Goal: Transaction & Acquisition: Purchase product/service

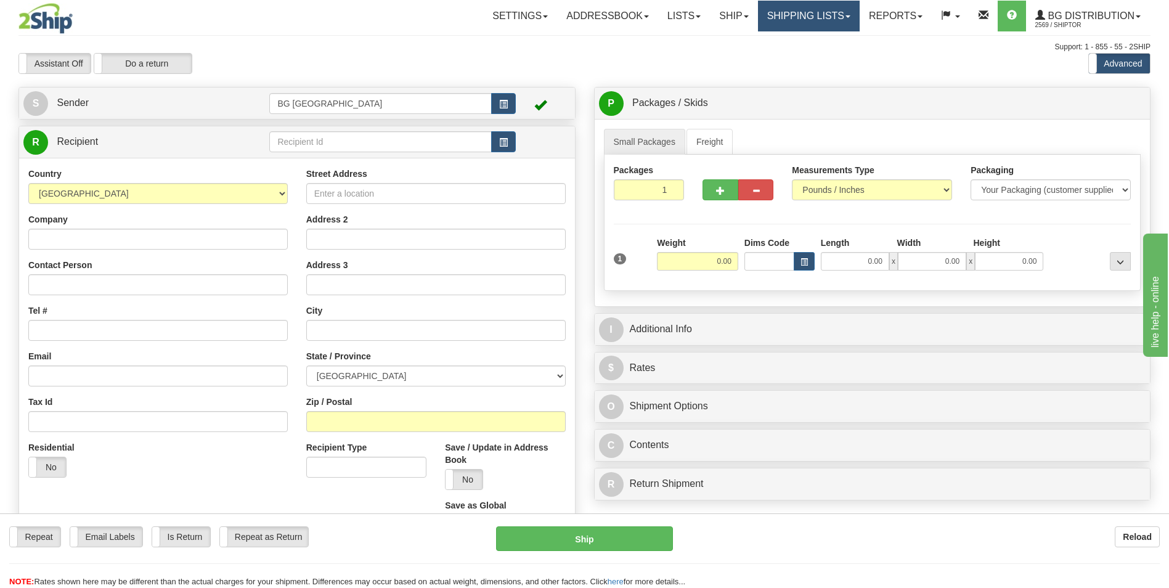
click at [824, 22] on link "Shipping lists" at bounding box center [809, 16] width 102 height 31
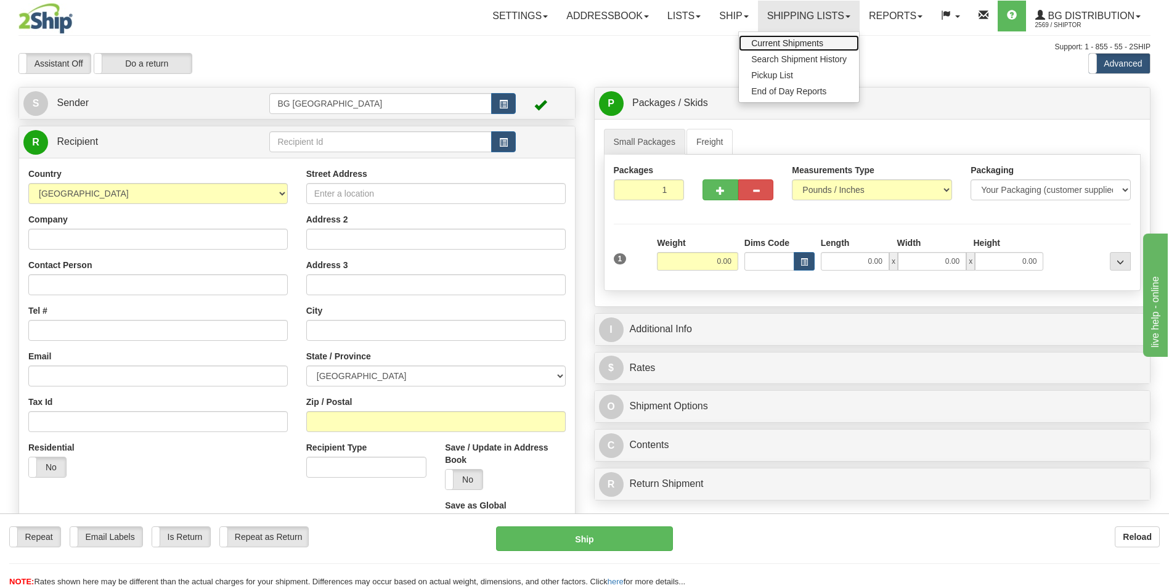
click at [819, 47] on span "Current Shipments" at bounding box center [787, 43] width 72 height 10
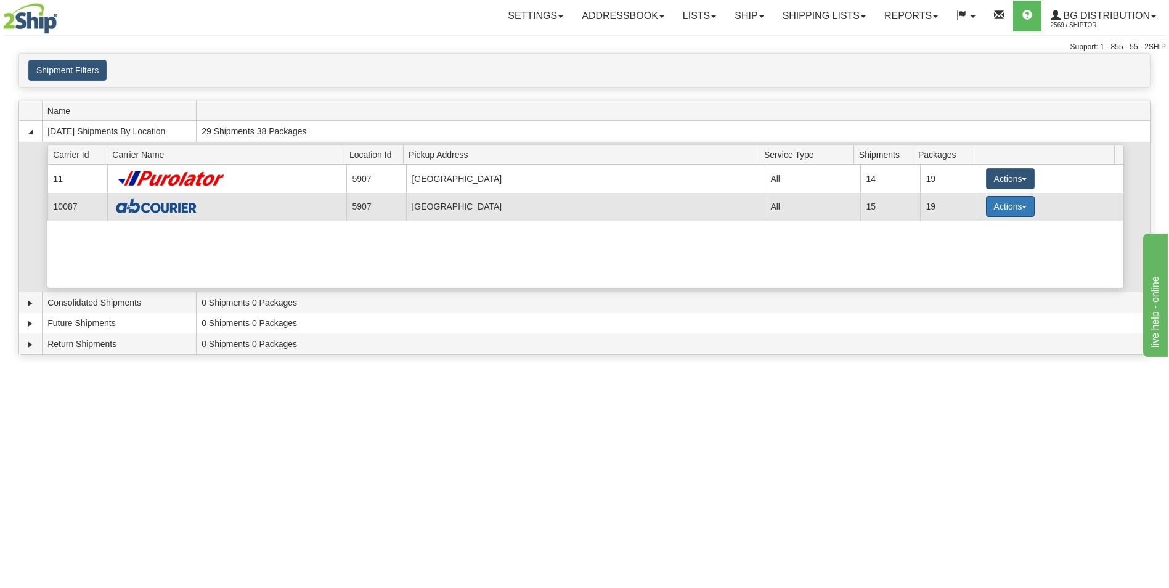
click at [995, 203] on button "Actions" at bounding box center [1010, 206] width 49 height 21
click at [981, 230] on span "Details" at bounding box center [964, 229] width 33 height 9
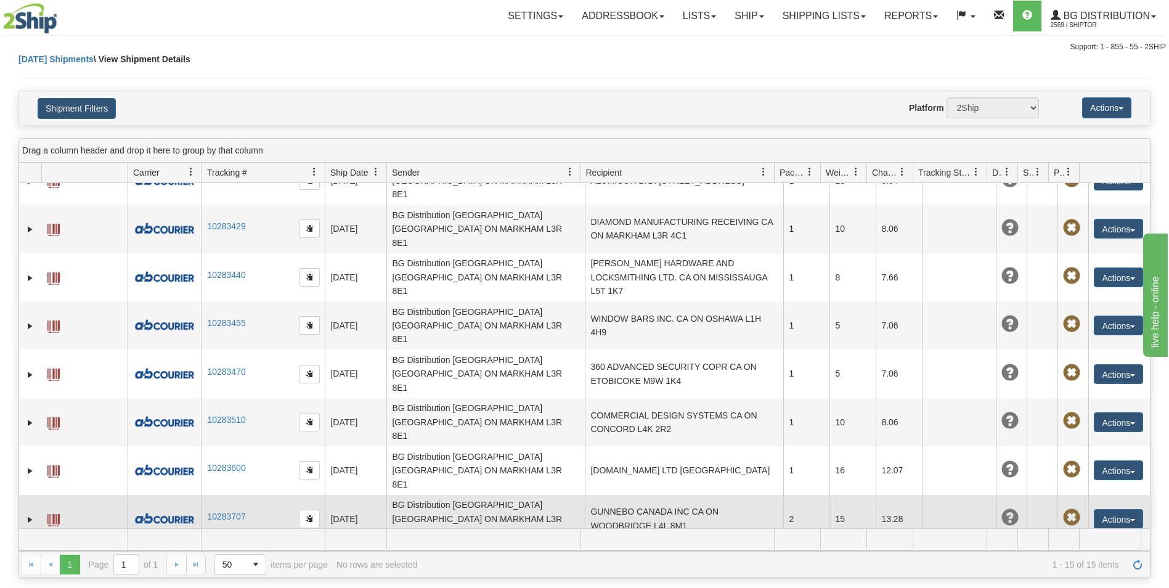
scroll to position [185, 0]
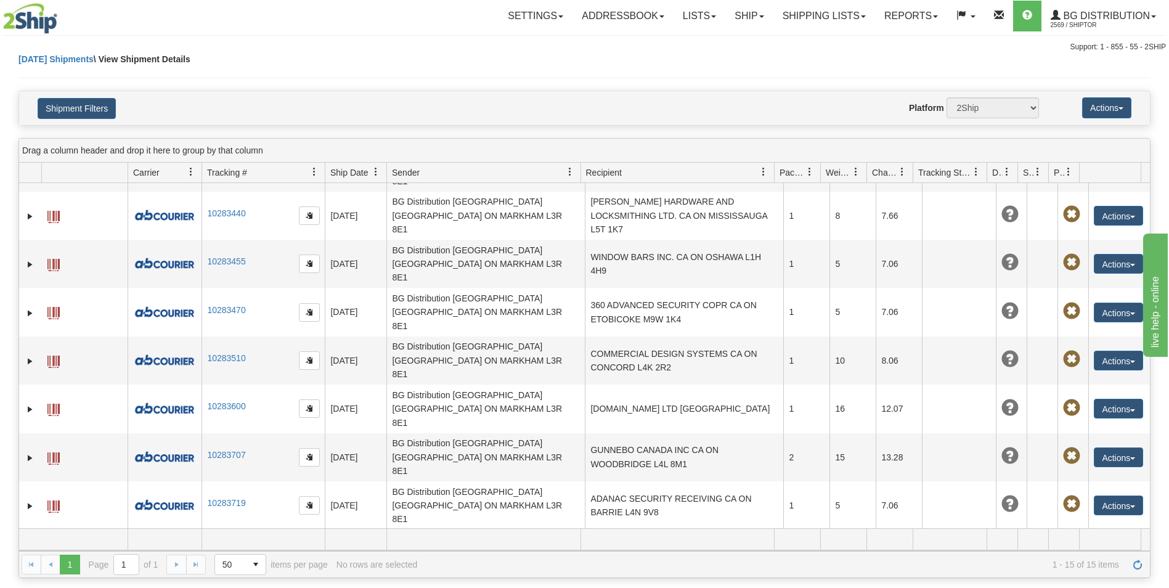
click at [1097, 544] on button "Actions" at bounding box center [1118, 554] width 49 height 20
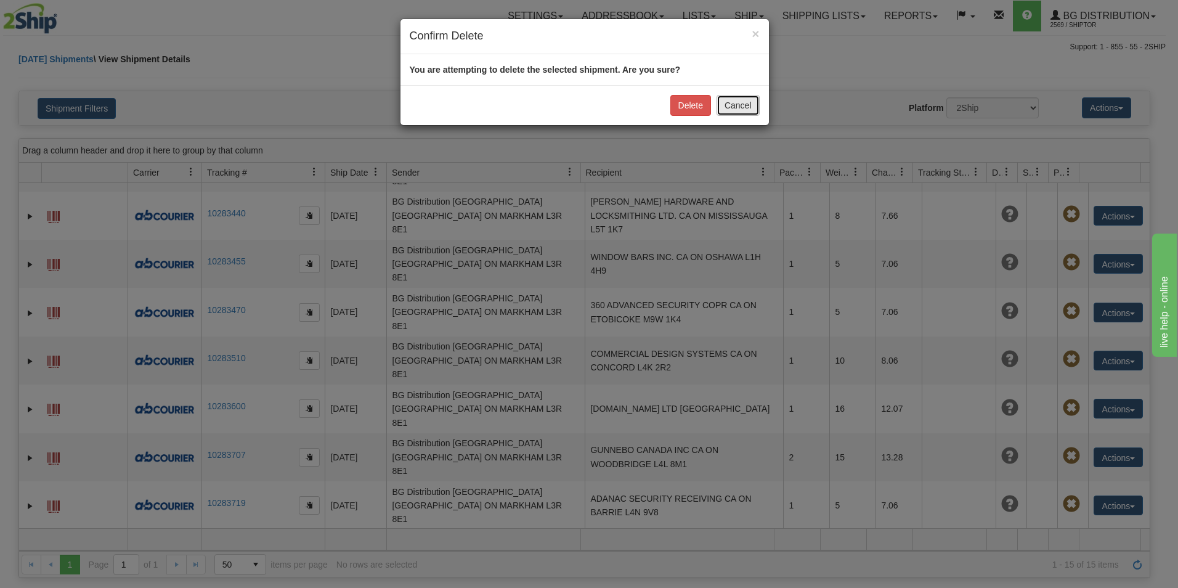
click at [728, 102] on button "Cancel" at bounding box center [738, 105] width 43 height 21
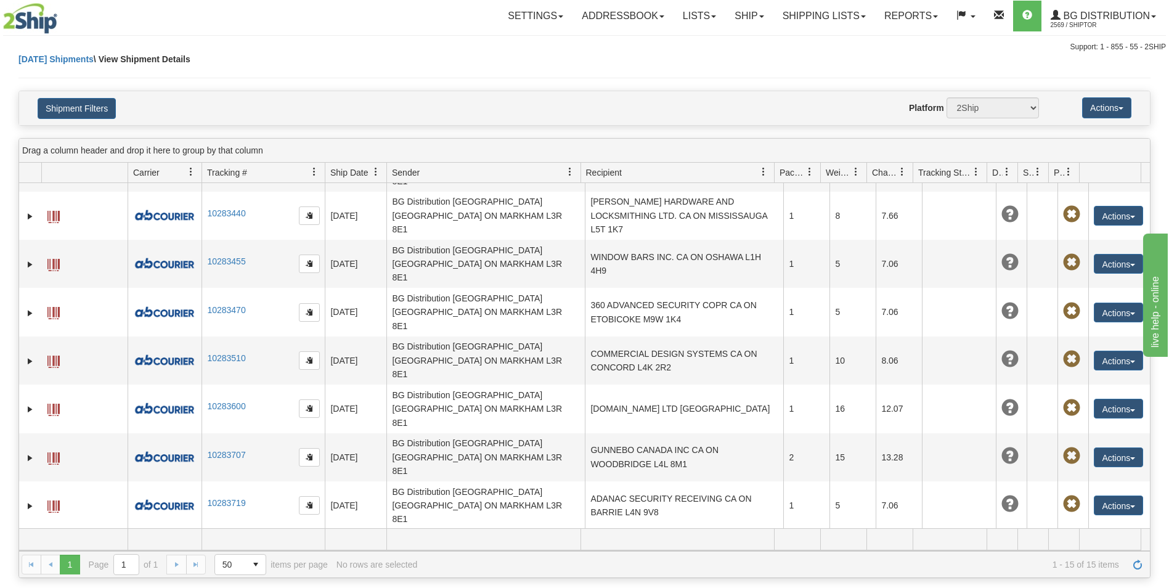
click at [1094, 544] on button "Actions" at bounding box center [1118, 554] width 49 height 20
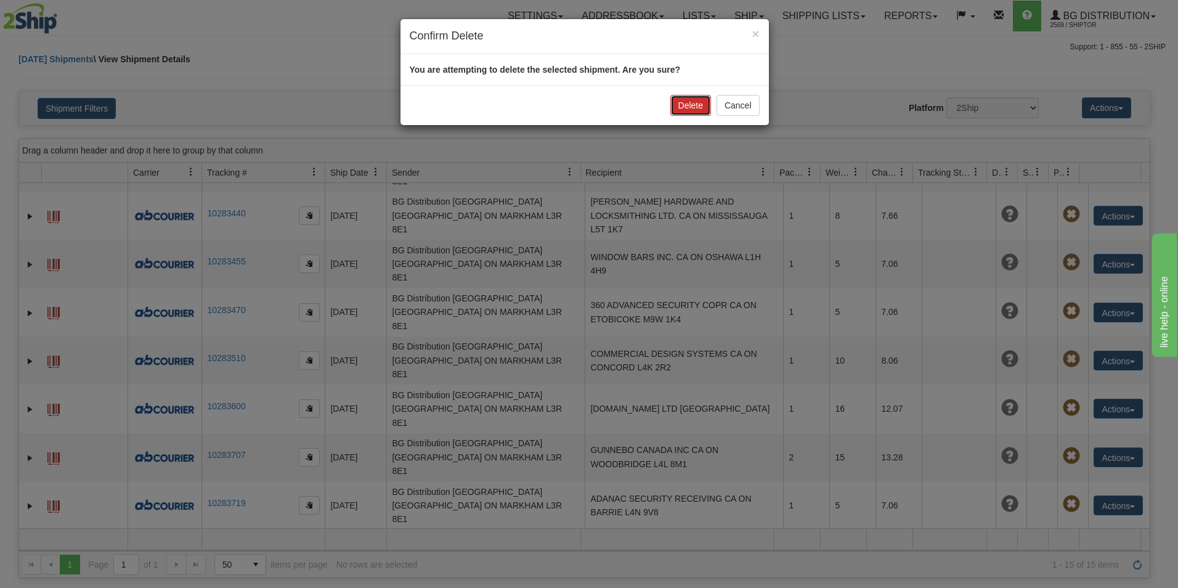
click at [682, 100] on button "Delete" at bounding box center [690, 105] width 41 height 21
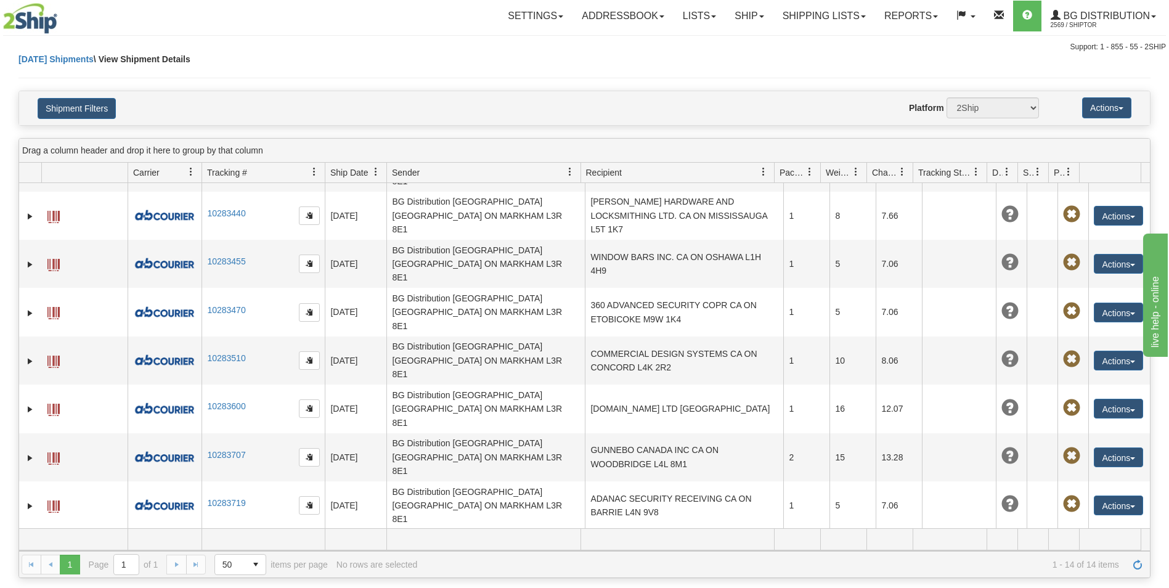
scroll to position [152, 0]
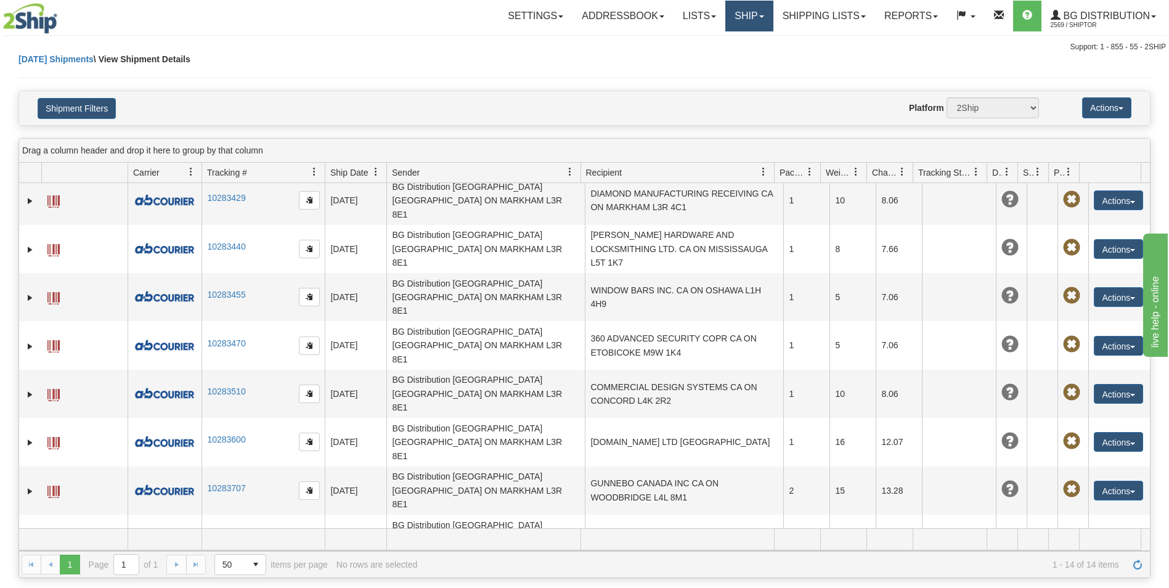
click at [737, 19] on link "Ship" at bounding box center [748, 16] width 47 height 31
click at [738, 44] on link "Ship Screen" at bounding box center [723, 43] width 97 height 16
click at [738, 26] on link "Ship" at bounding box center [748, 16] width 47 height 31
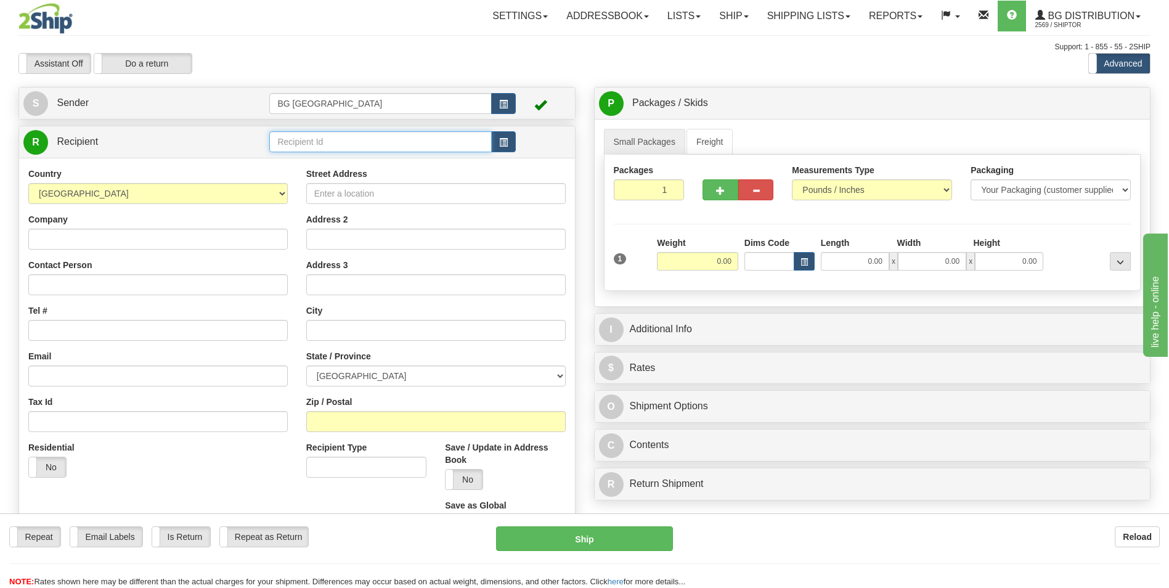
click at [397, 137] on input "text" at bounding box center [380, 141] width 222 height 21
click at [359, 157] on div "60419" at bounding box center [378, 161] width 210 height 14
type input "60419"
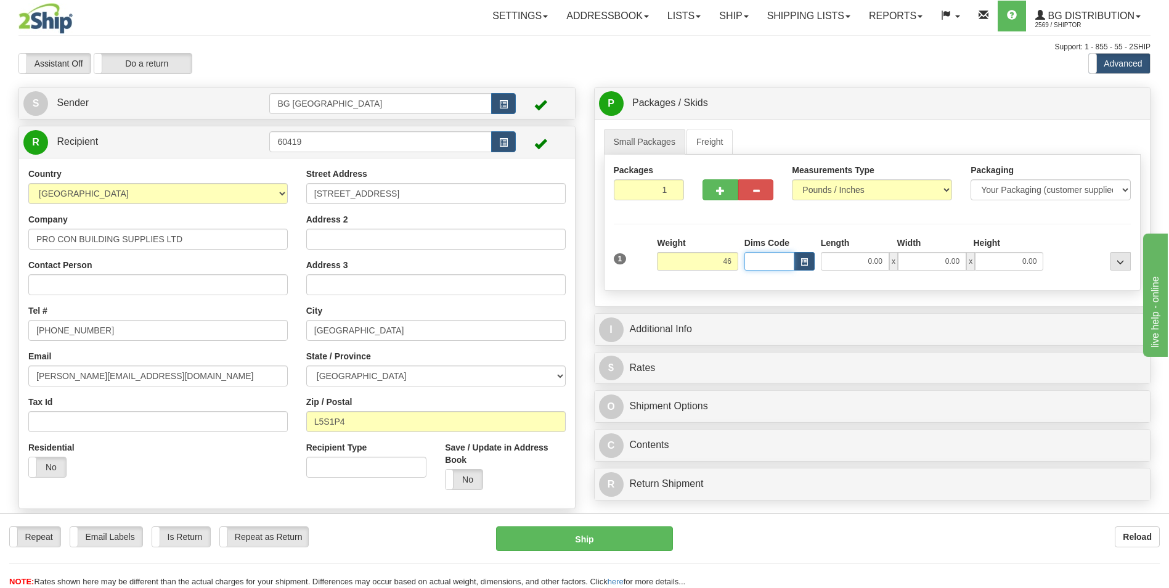
type input "46.00"
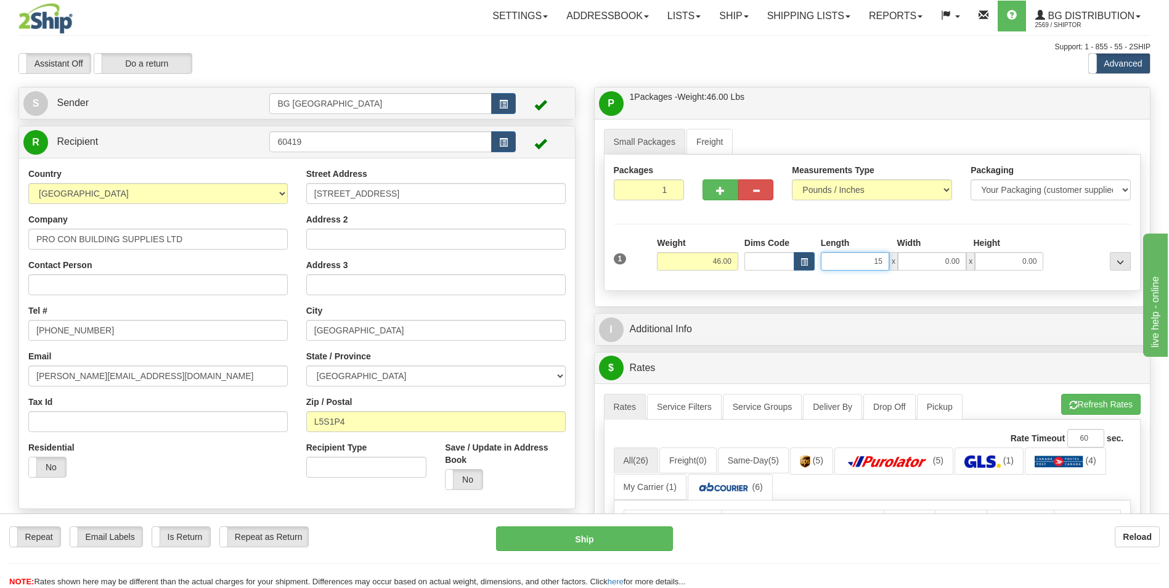
type input "15.00"
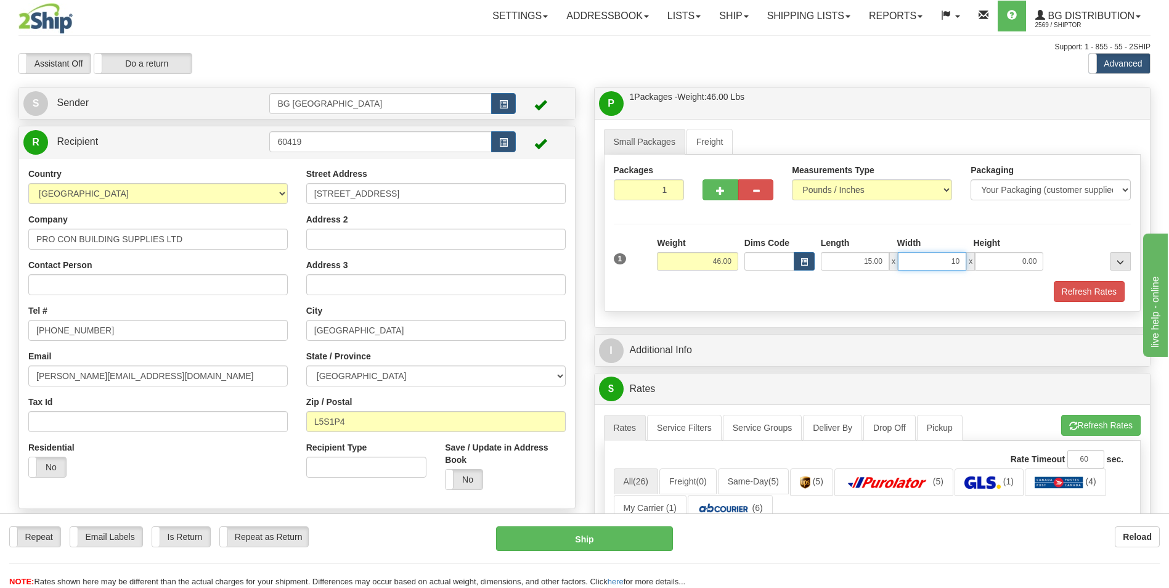
type input "10.00"
click at [722, 197] on button "button" at bounding box center [720, 189] width 35 height 21
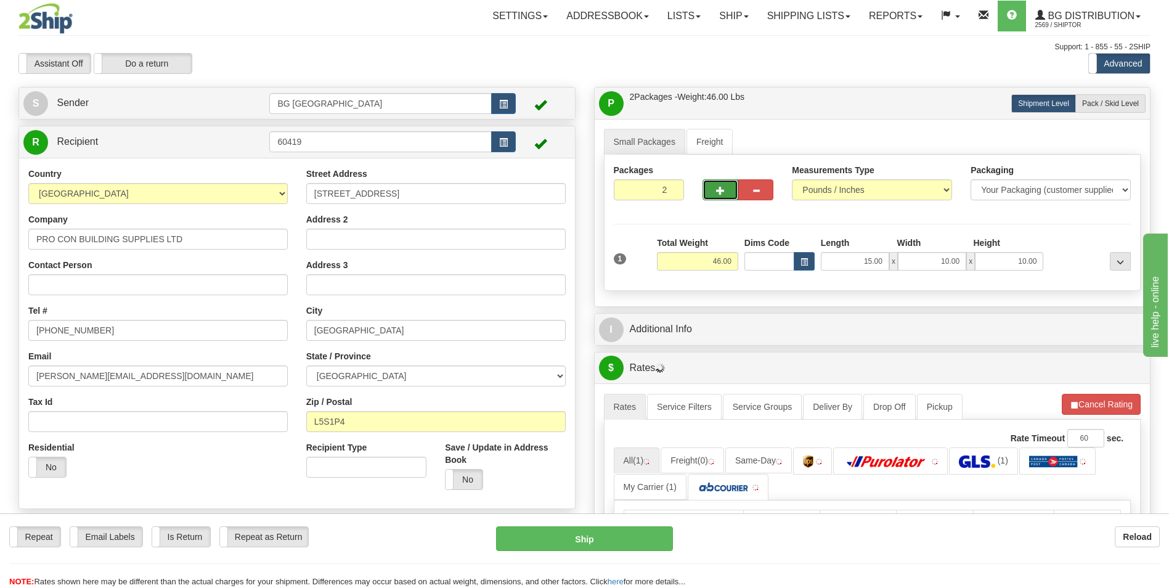
click at [722, 195] on button "button" at bounding box center [720, 189] width 35 height 21
type input "3"
click at [1123, 109] on label "Pack / Skid Level Pack.." at bounding box center [1110, 103] width 70 height 18
radio input "true"
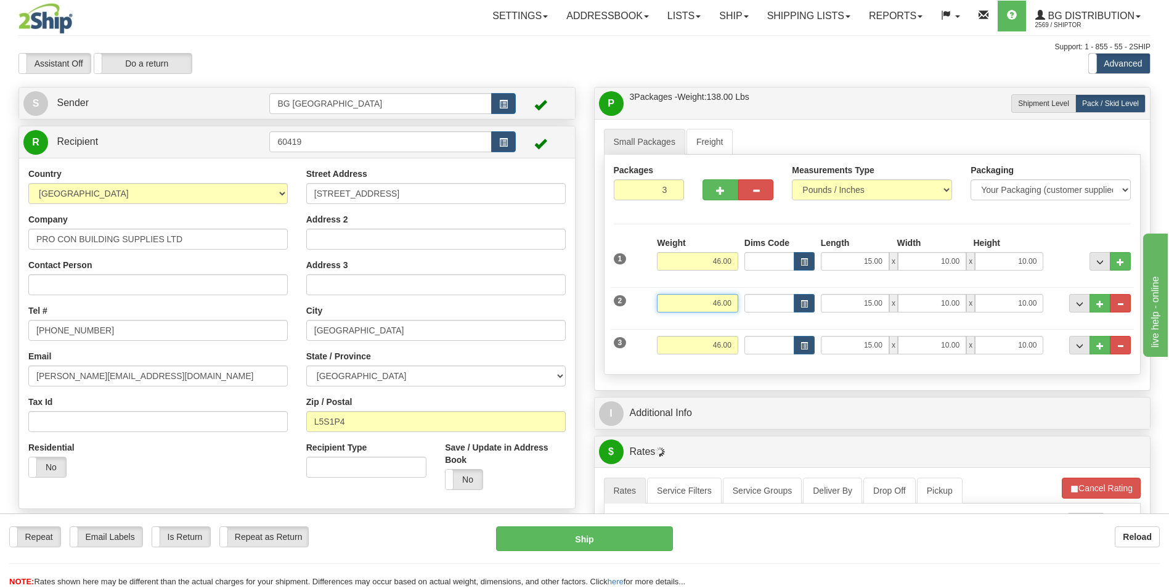
click at [713, 300] on input "46.00" at bounding box center [697, 303] width 81 height 18
type input "7.00"
click at [713, 300] on input "7.00" at bounding box center [697, 303] width 81 height 18
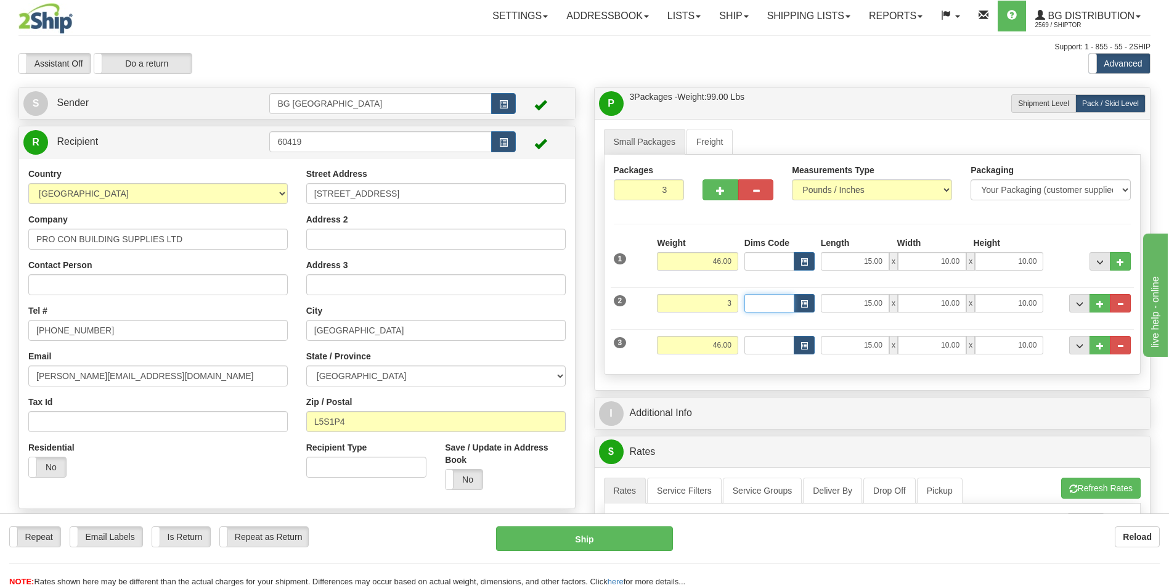
type input "3.00"
type input "7.00"
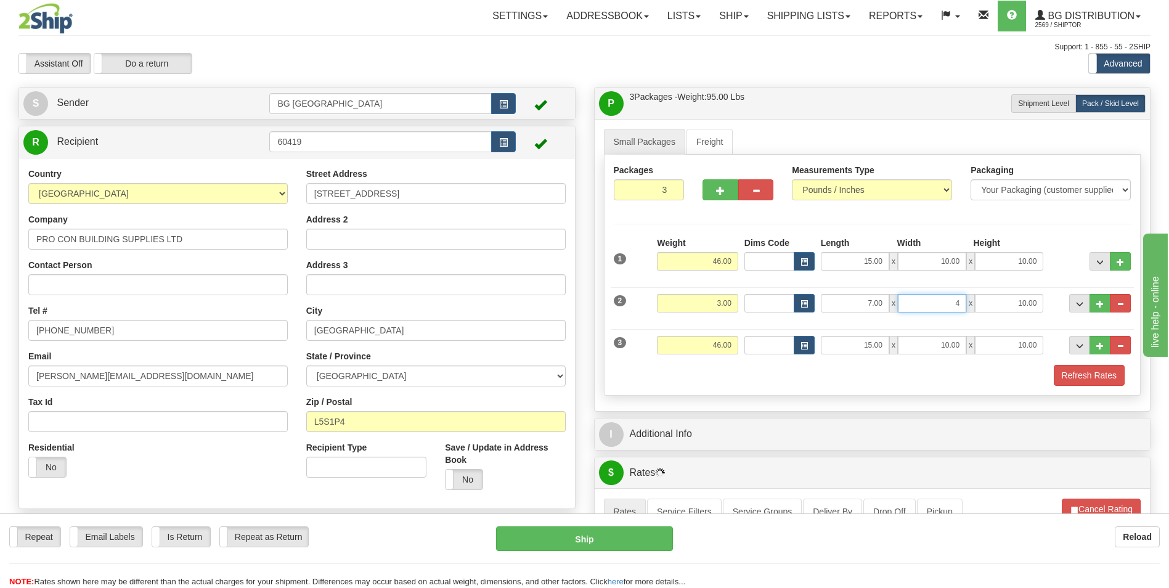
type input "4.00"
type input "3.00"
click at [711, 346] on input "46.00" at bounding box center [697, 345] width 81 height 18
type input "5.00"
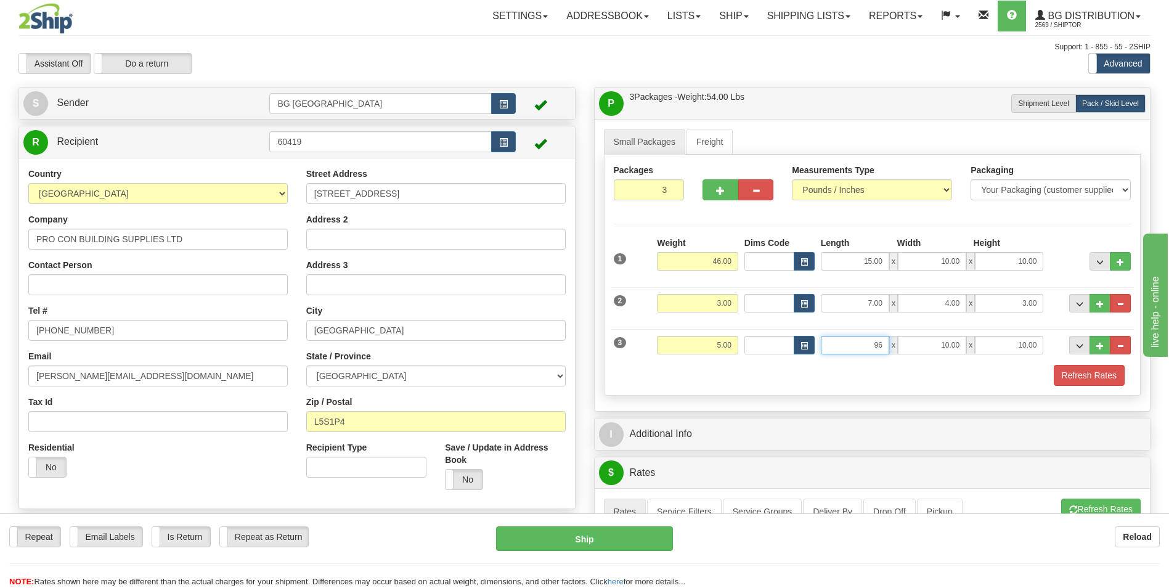
type input "96.00"
type input "3.00"
type input "2.00"
click at [718, 381] on div "Refresh Rates" at bounding box center [873, 375] width 524 height 21
click at [1102, 372] on button "Refresh Rates" at bounding box center [1089, 375] width 71 height 21
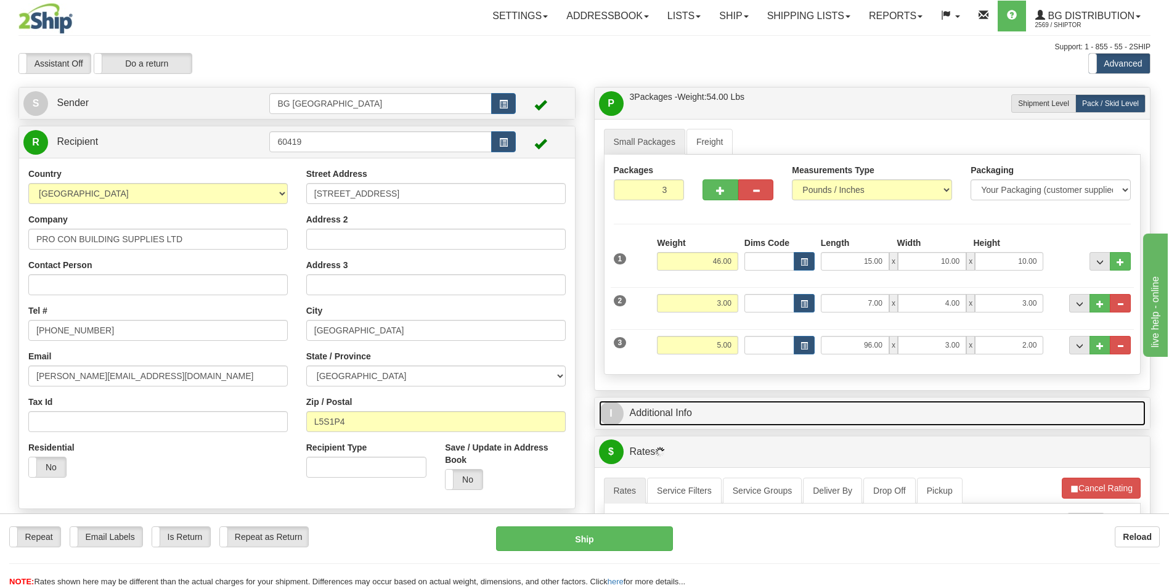
click at [760, 411] on link "I Additional Info" at bounding box center [872, 413] width 547 height 25
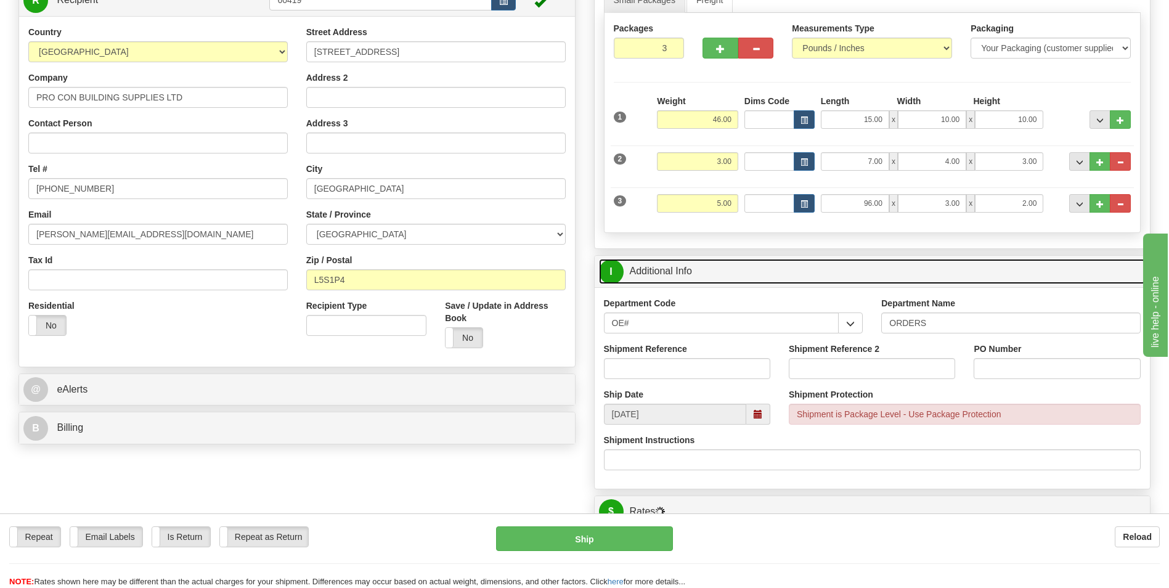
scroll to position [185, 0]
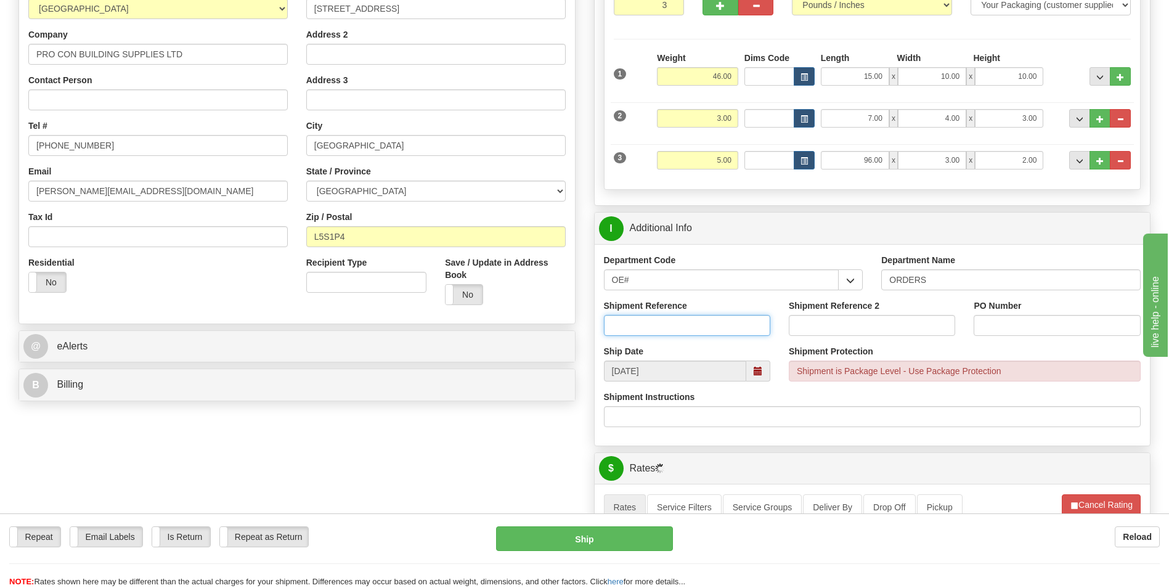
click at [698, 331] on input "Shipment Reference" at bounding box center [687, 325] width 166 height 21
type input "70178608-02"
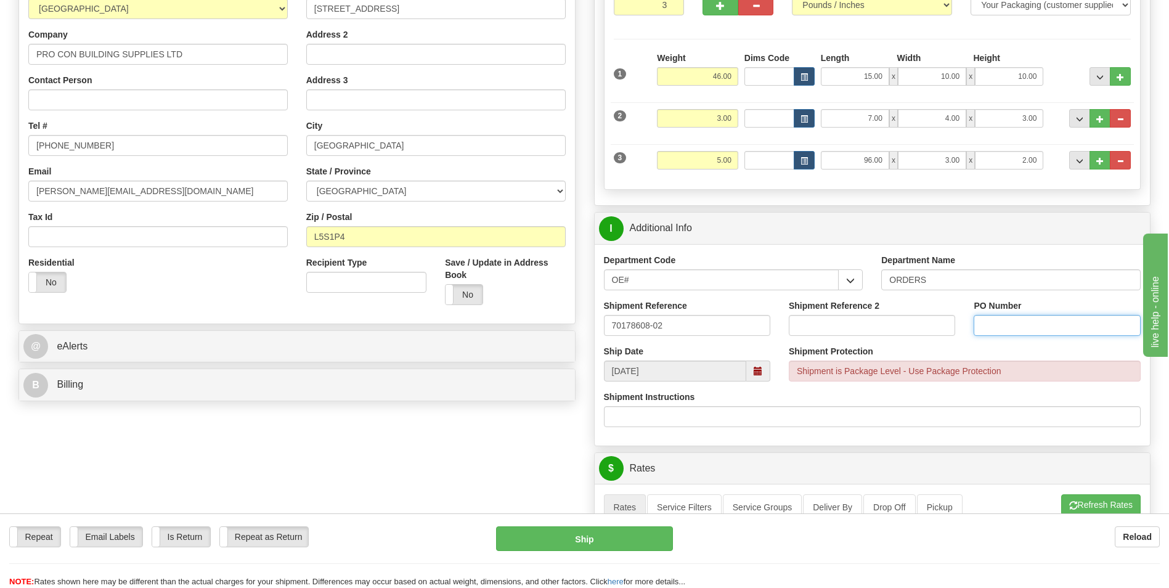
click at [995, 329] on input "PO Number" at bounding box center [1057, 325] width 166 height 21
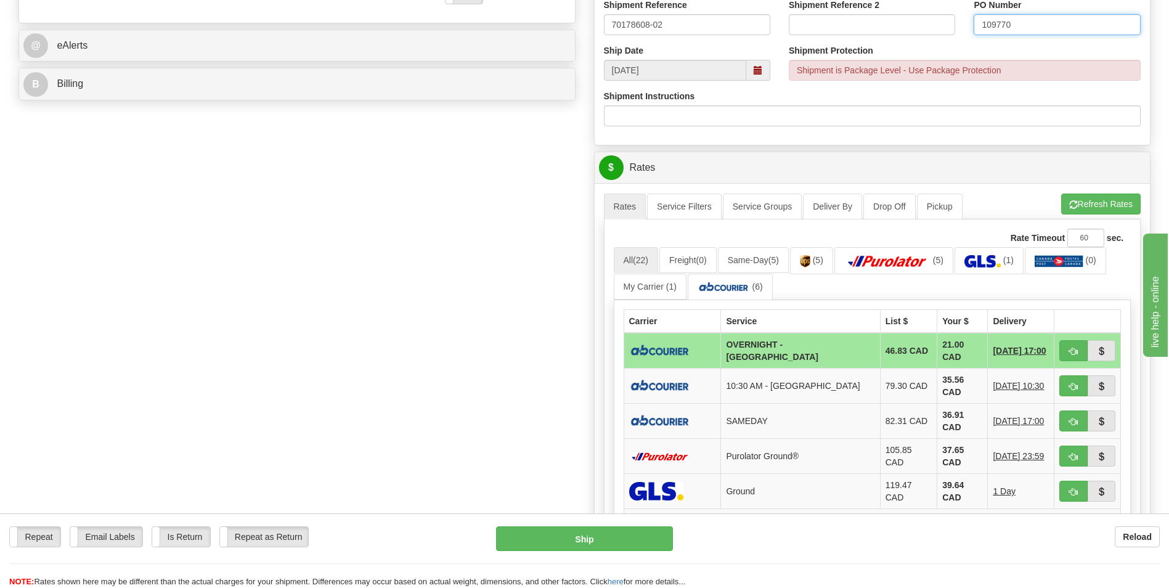
scroll to position [493, 0]
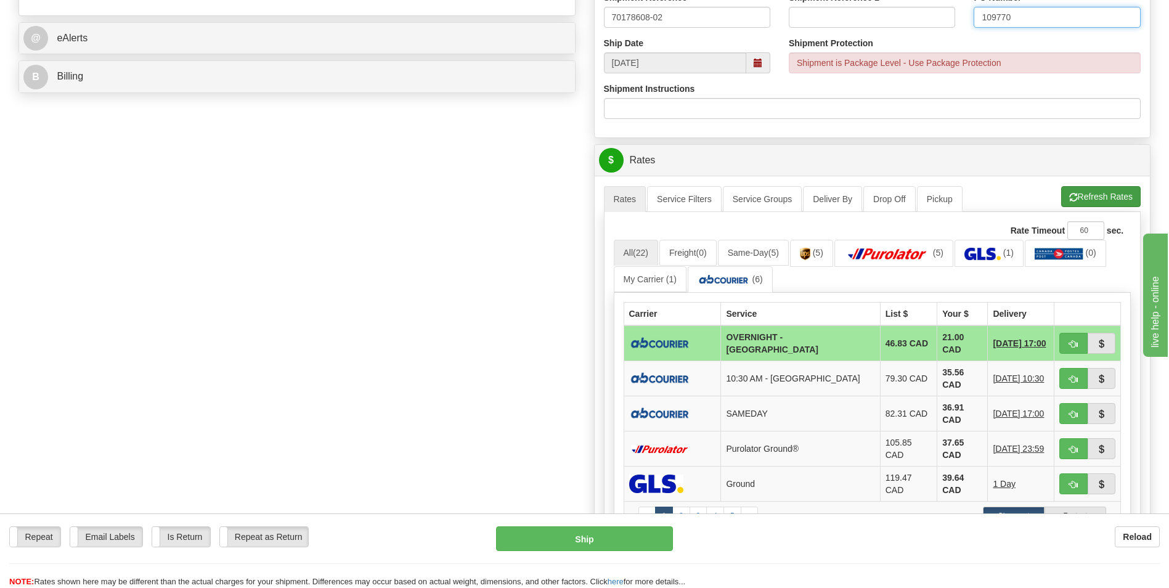
type input "109770"
click at [1085, 193] on button "Refresh Rates" at bounding box center [1100, 196] width 79 height 21
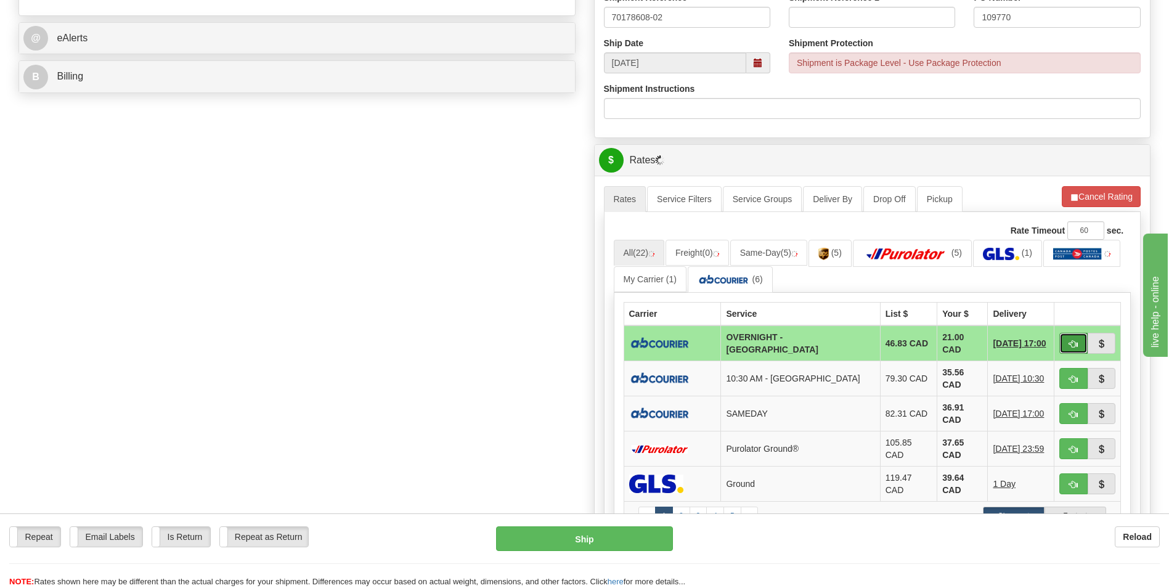
click at [1072, 346] on span "button" at bounding box center [1073, 344] width 9 height 8
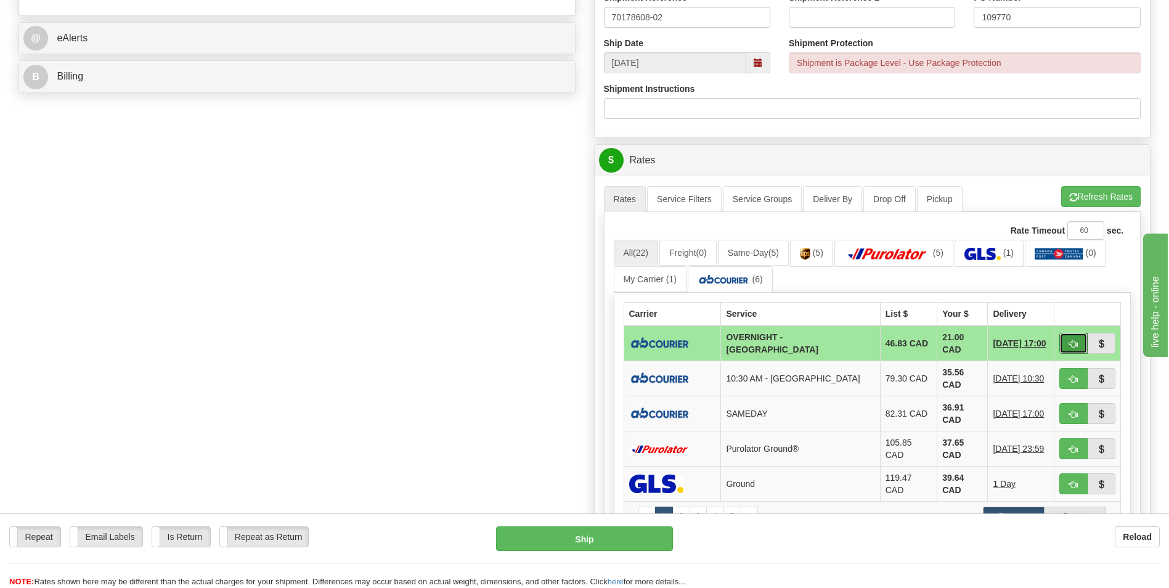
click at [1072, 343] on span "button" at bounding box center [1073, 344] width 9 height 8
type input "4"
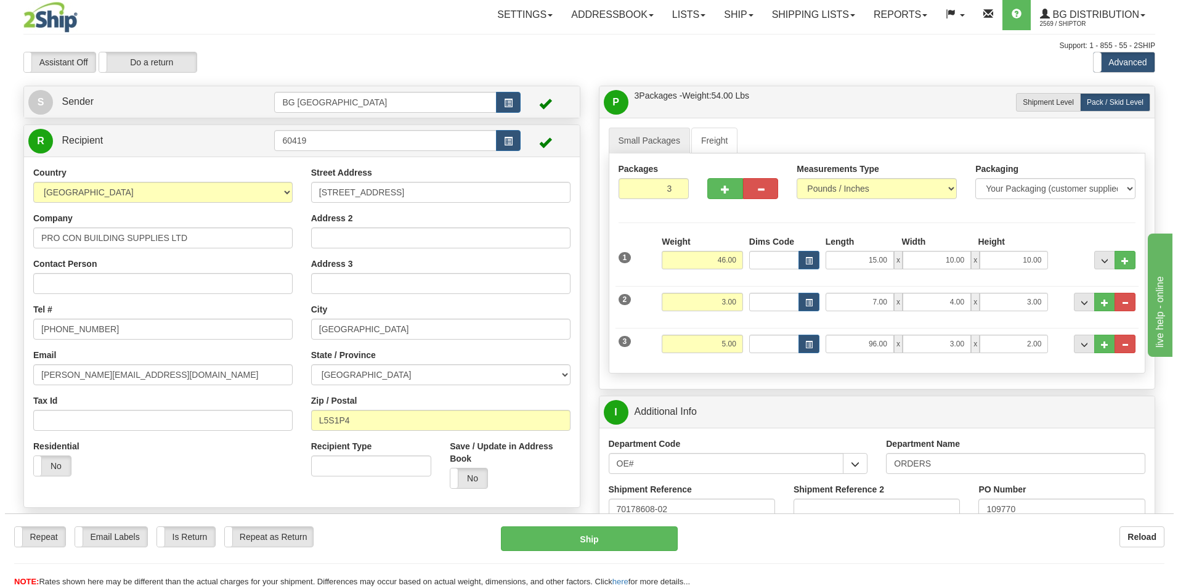
scroll to position [0, 0]
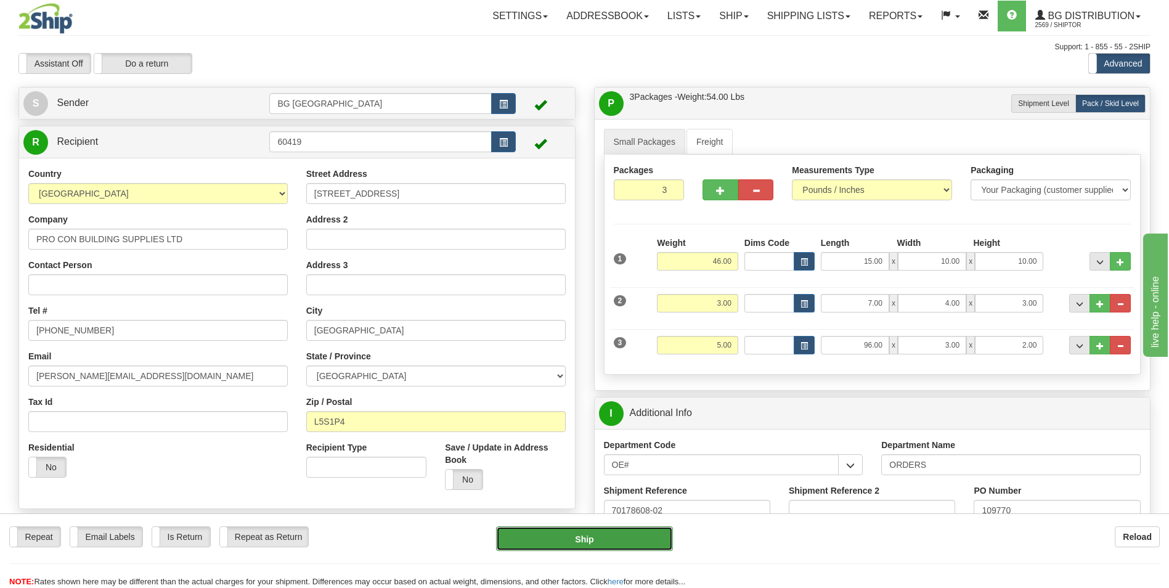
click at [608, 532] on button "Ship" at bounding box center [584, 538] width 176 height 25
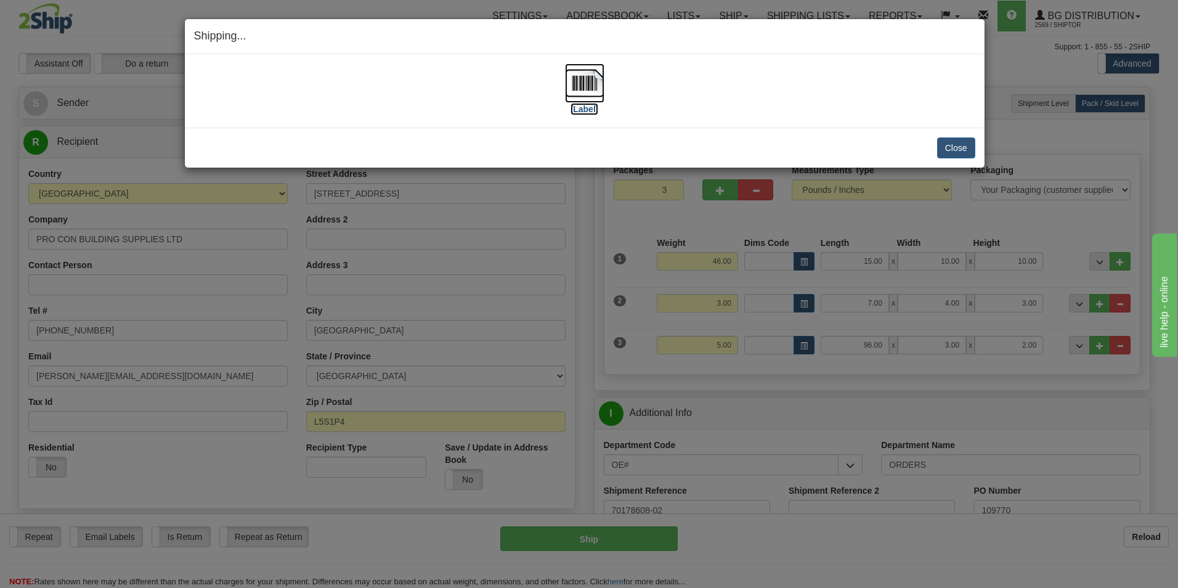
click at [574, 108] on label "[Label]" at bounding box center [585, 109] width 28 height 12
